Goal: Information Seeking & Learning: Learn about a topic

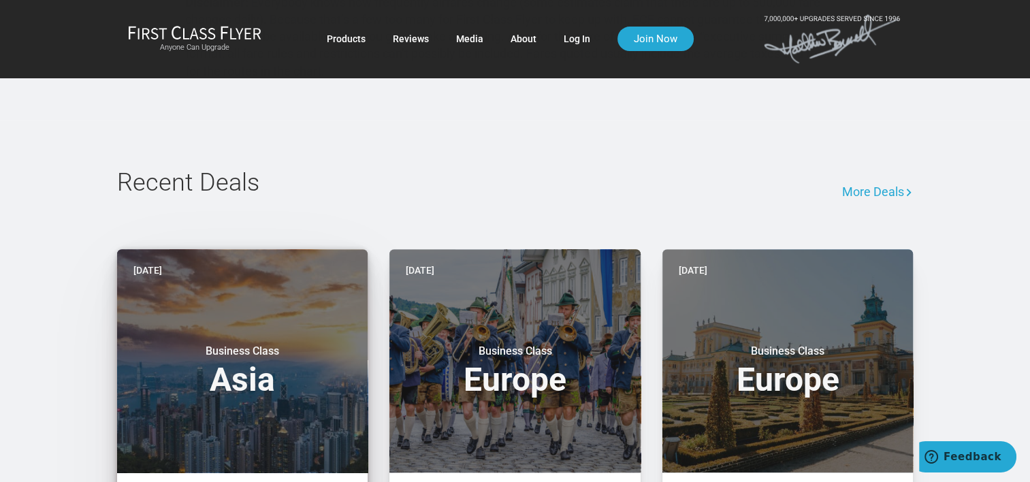
scroll to position [1021, 0]
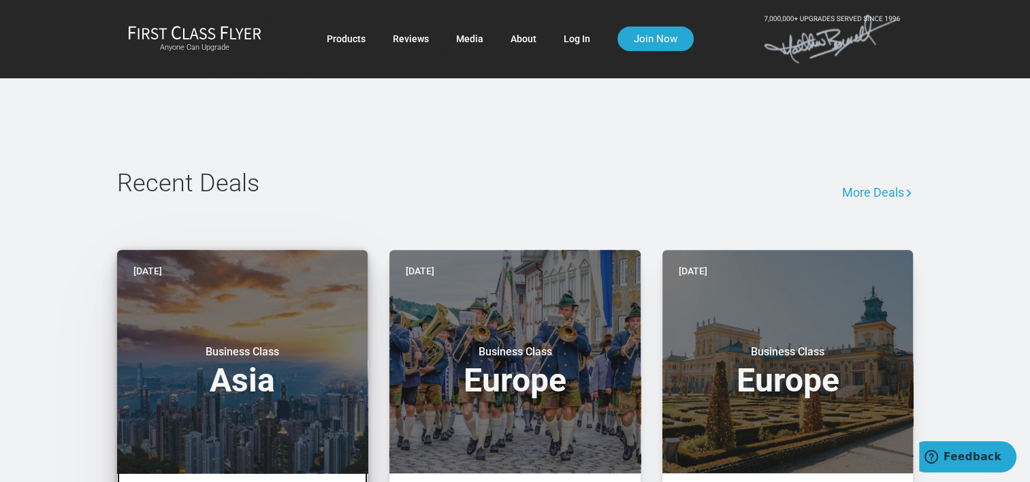
click at [306, 345] on small "Business Class" at bounding box center [242, 352] width 170 height 14
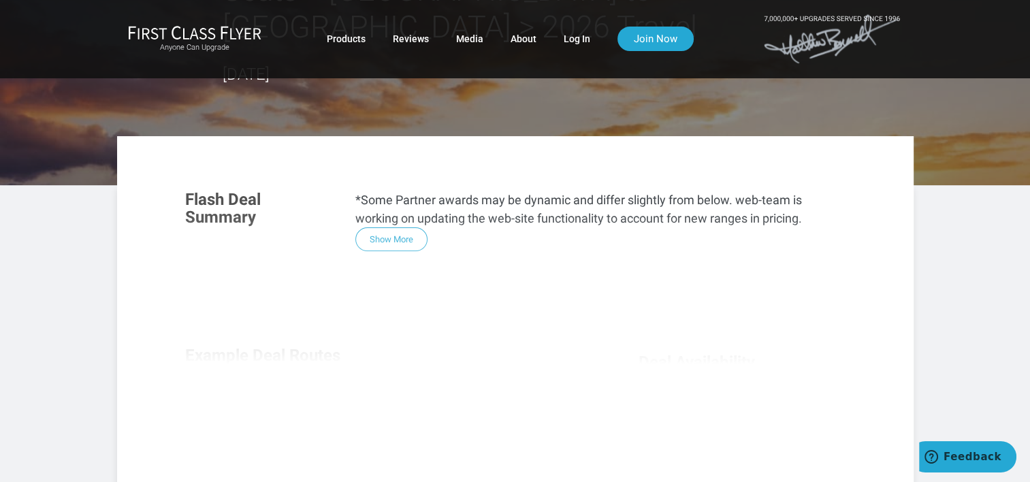
scroll to position [136, 0]
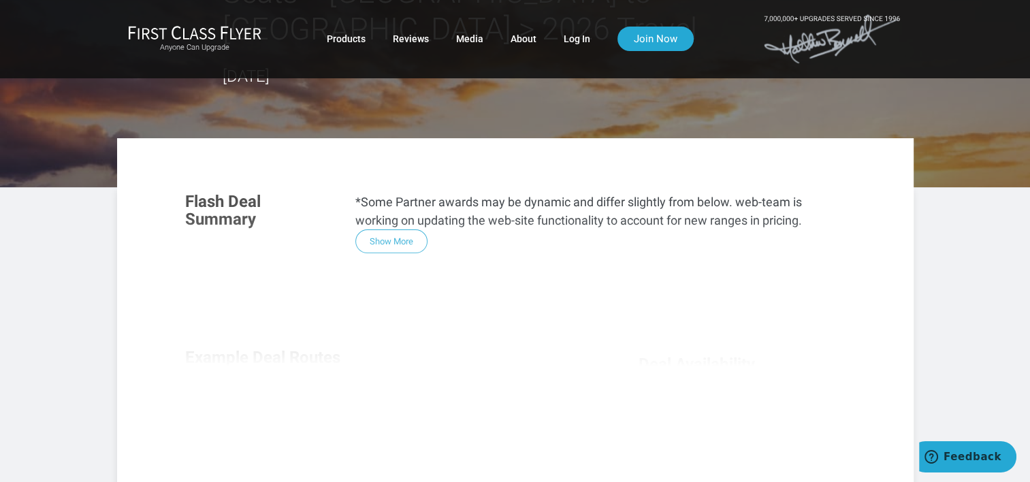
click at [389, 242] on div "Flash Deal Summary *Some Partner awards may be dynamic and differ slightly from…" at bounding box center [516, 364] width 688 height 371
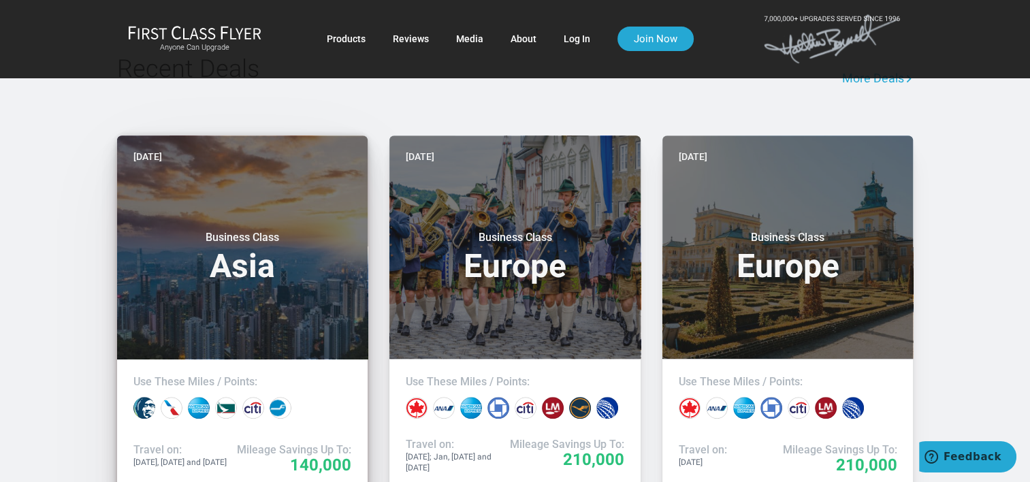
scroll to position [1089, 0]
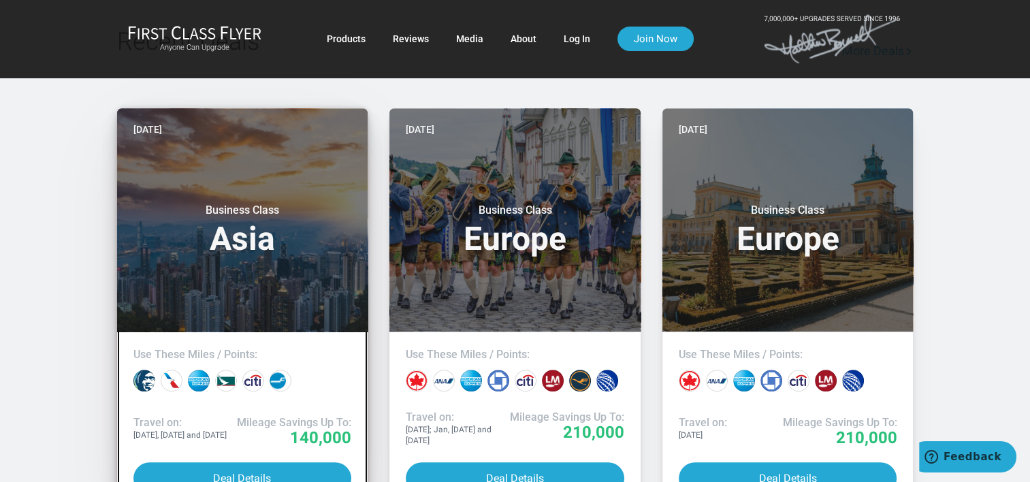
click at [242, 253] on h3 "Business Class Asia" at bounding box center [242, 230] width 219 height 52
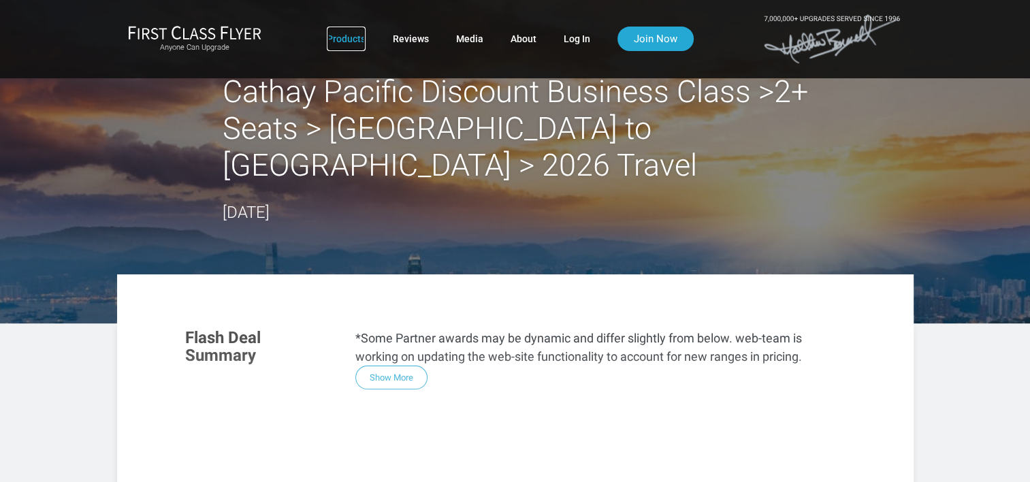
click at [352, 36] on link "Products" at bounding box center [346, 39] width 39 height 25
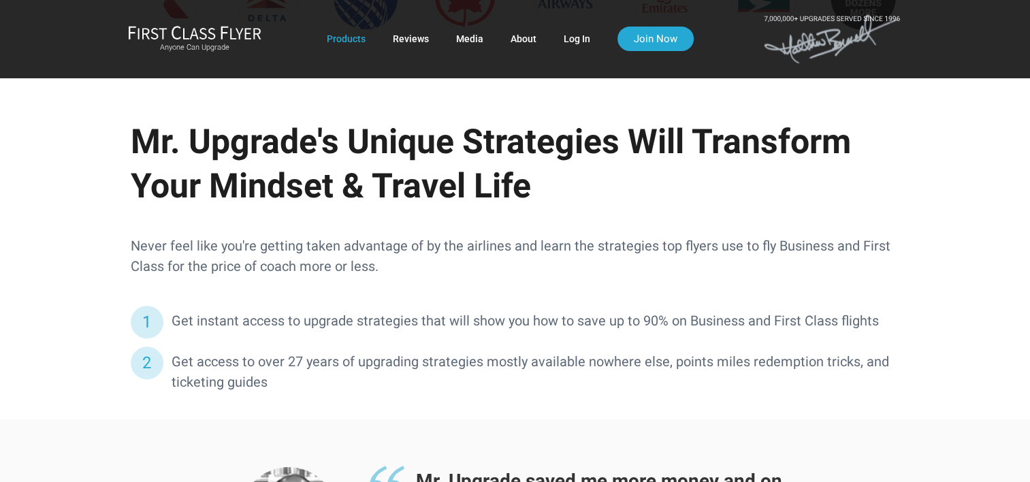
scroll to position [708, 0]
